Goal: Navigation & Orientation: Go to known website

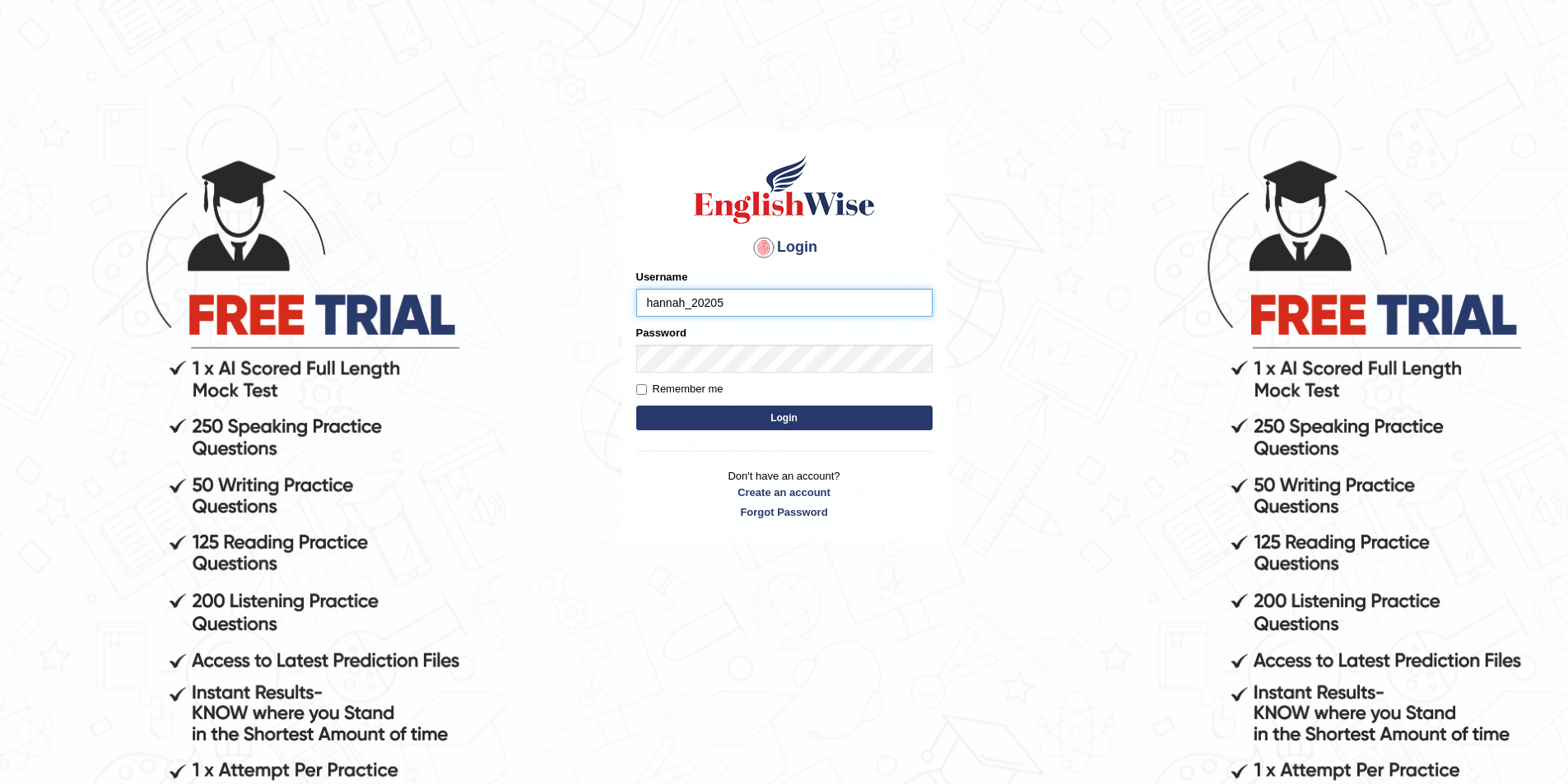
click at [636, 406] on button "Login" at bounding box center [784, 417] width 296 height 25
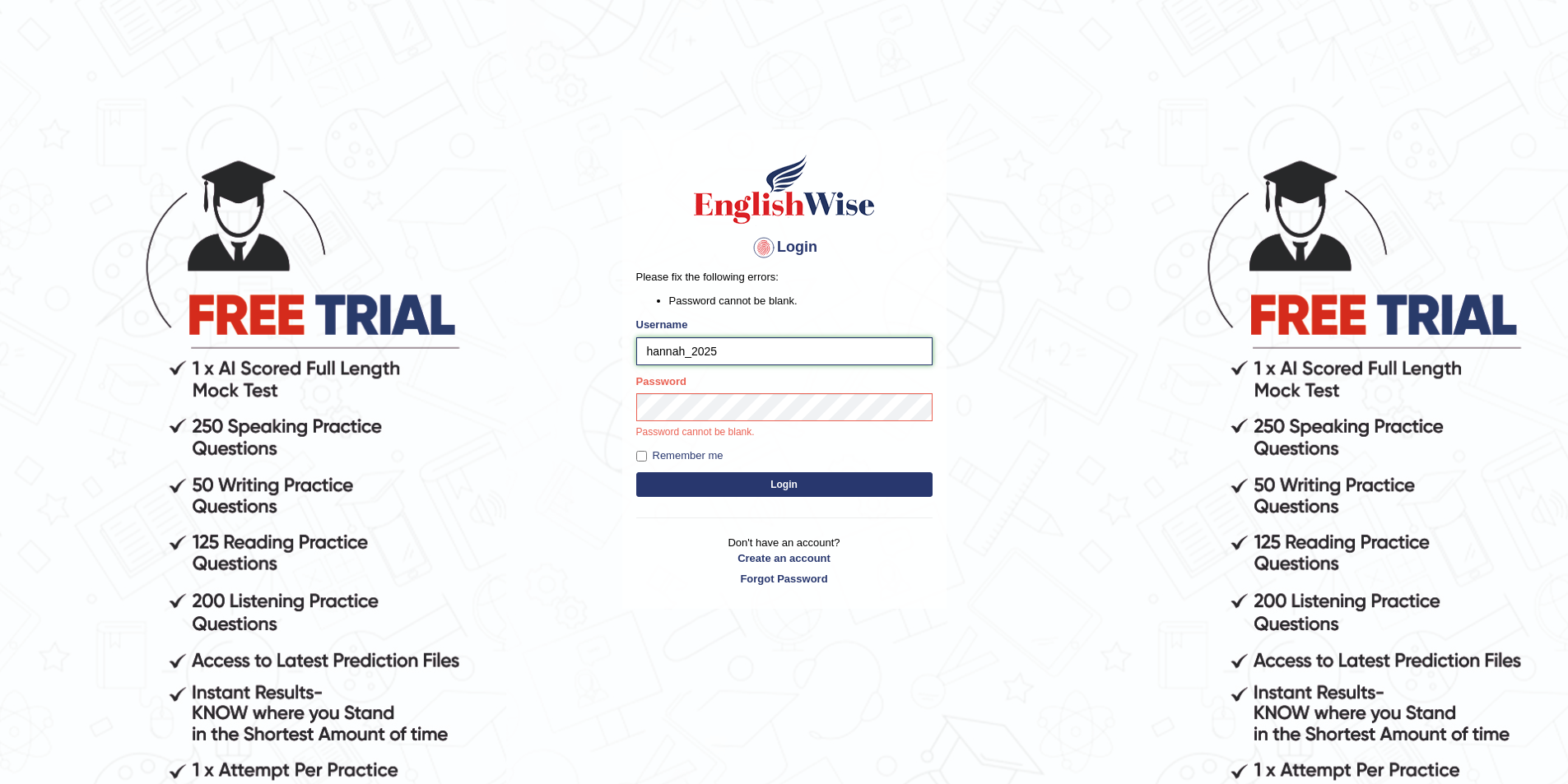
type input "hannah_2025"
click at [636, 473] on button "Login" at bounding box center [784, 484] width 296 height 25
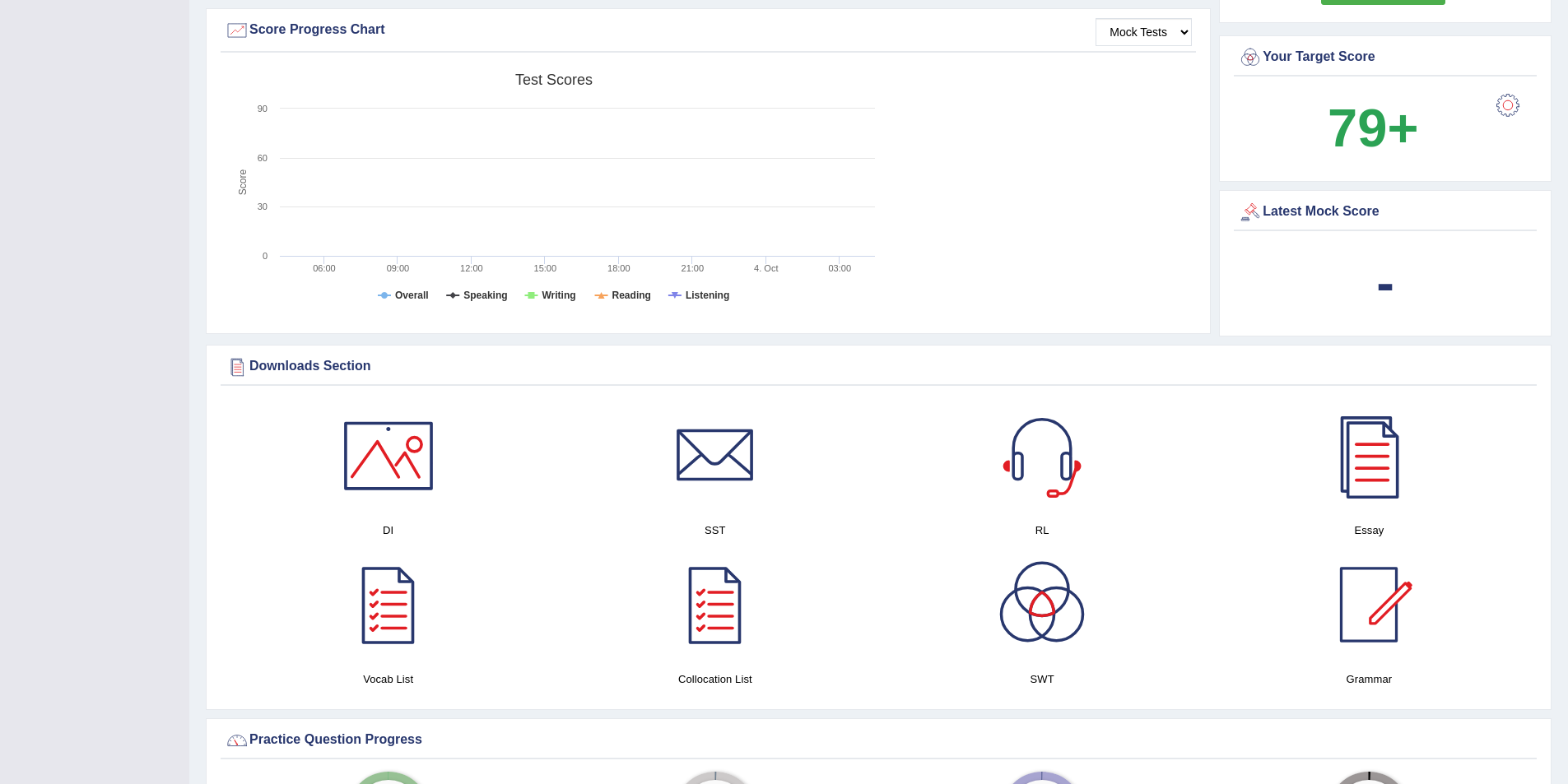
scroll to position [741, 0]
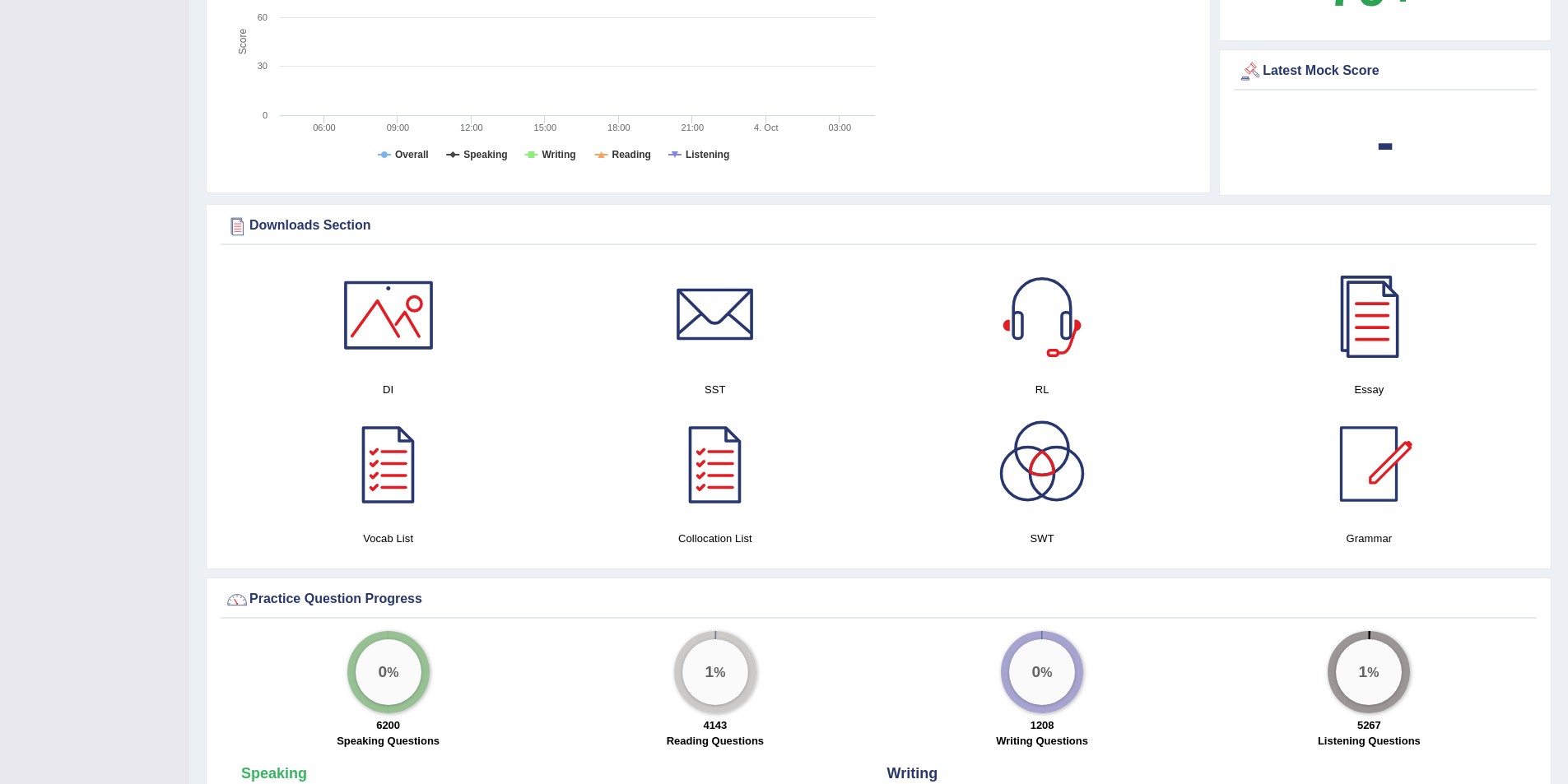
click at [386, 508] on div at bounding box center [389, 464] width 115 height 115
click at [686, 461] on div at bounding box center [715, 464] width 115 height 115
